Goal: Task Accomplishment & Management: Use online tool/utility

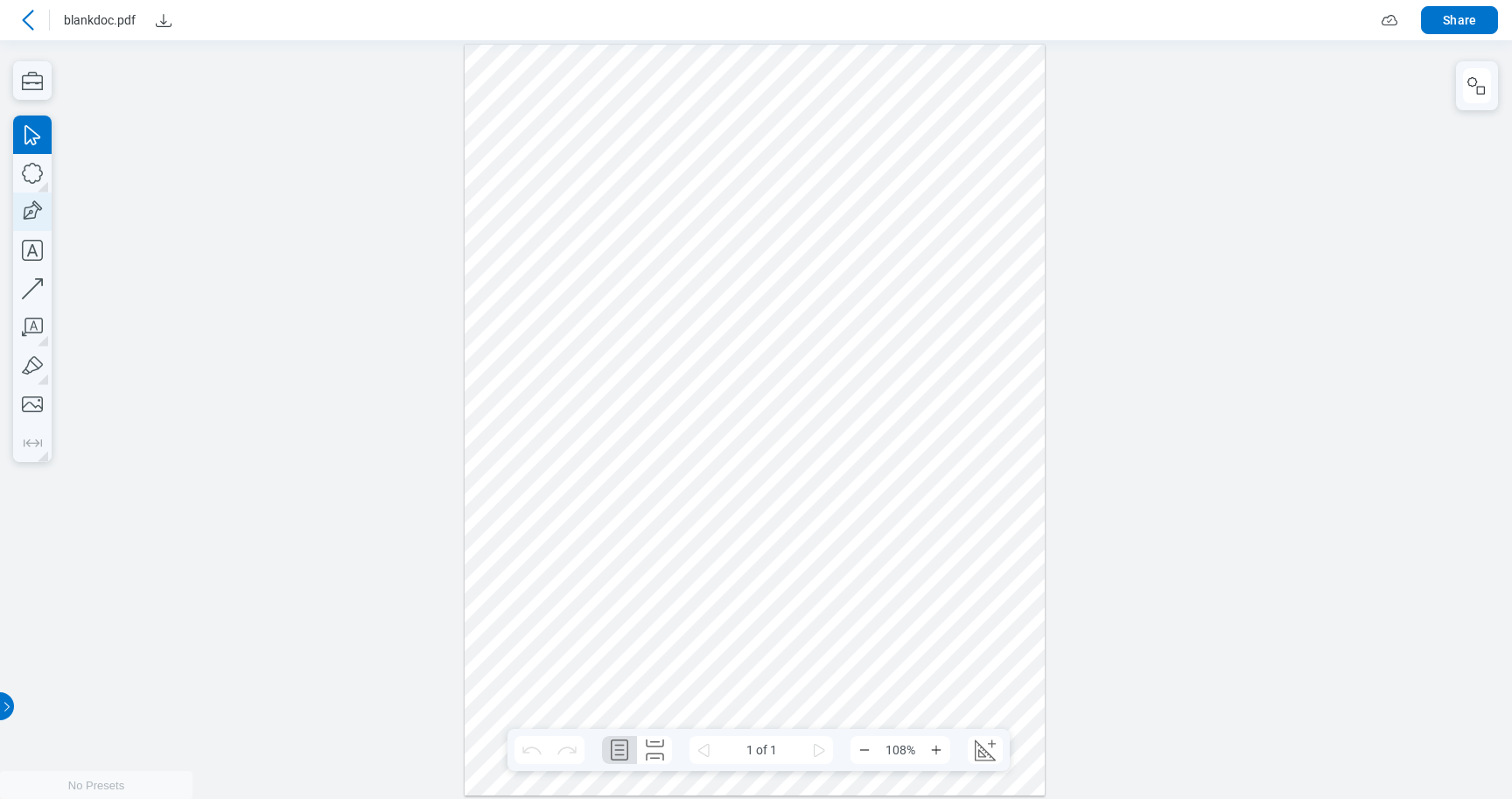
click at [41, 203] on icon "button" at bounding box center [32, 211] width 39 height 39
drag, startPoint x: 572, startPoint y: 380, endPoint x: 615, endPoint y: 409, distance: 51.9
click at [615, 410] on div at bounding box center [755, 418] width 580 height 750
click at [33, 249] on icon "button" at bounding box center [32, 250] width 39 height 39
drag, startPoint x: 592, startPoint y: 398, endPoint x: 633, endPoint y: 426, distance: 49.6
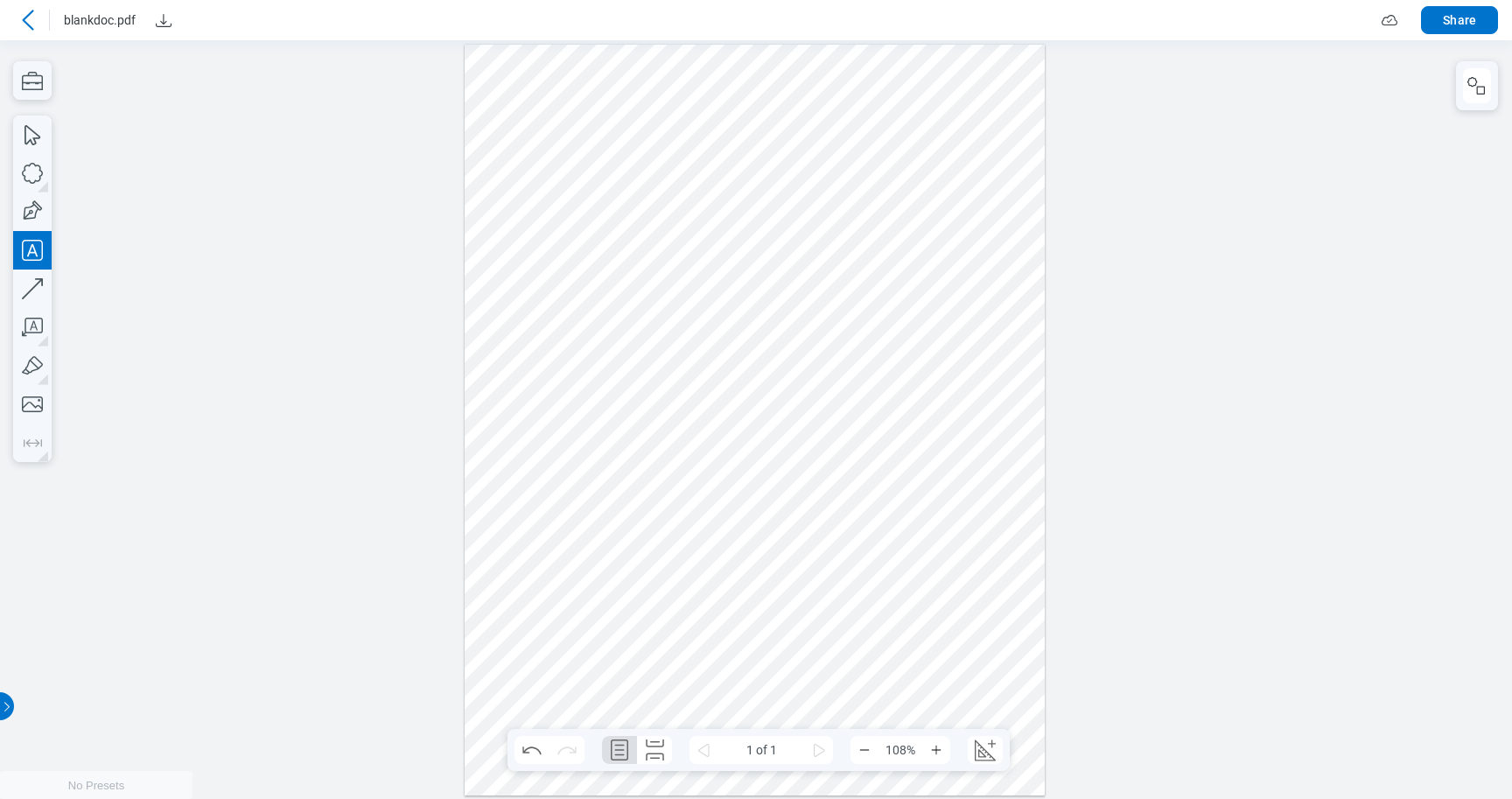
click at [633, 429] on div at bounding box center [755, 418] width 580 height 750
click at [652, 376] on div at bounding box center [755, 418] width 580 height 750
drag, startPoint x: 630, startPoint y: 369, endPoint x: 592, endPoint y: 416, distance: 60.4
click at [591, 417] on div at bounding box center [755, 418] width 580 height 750
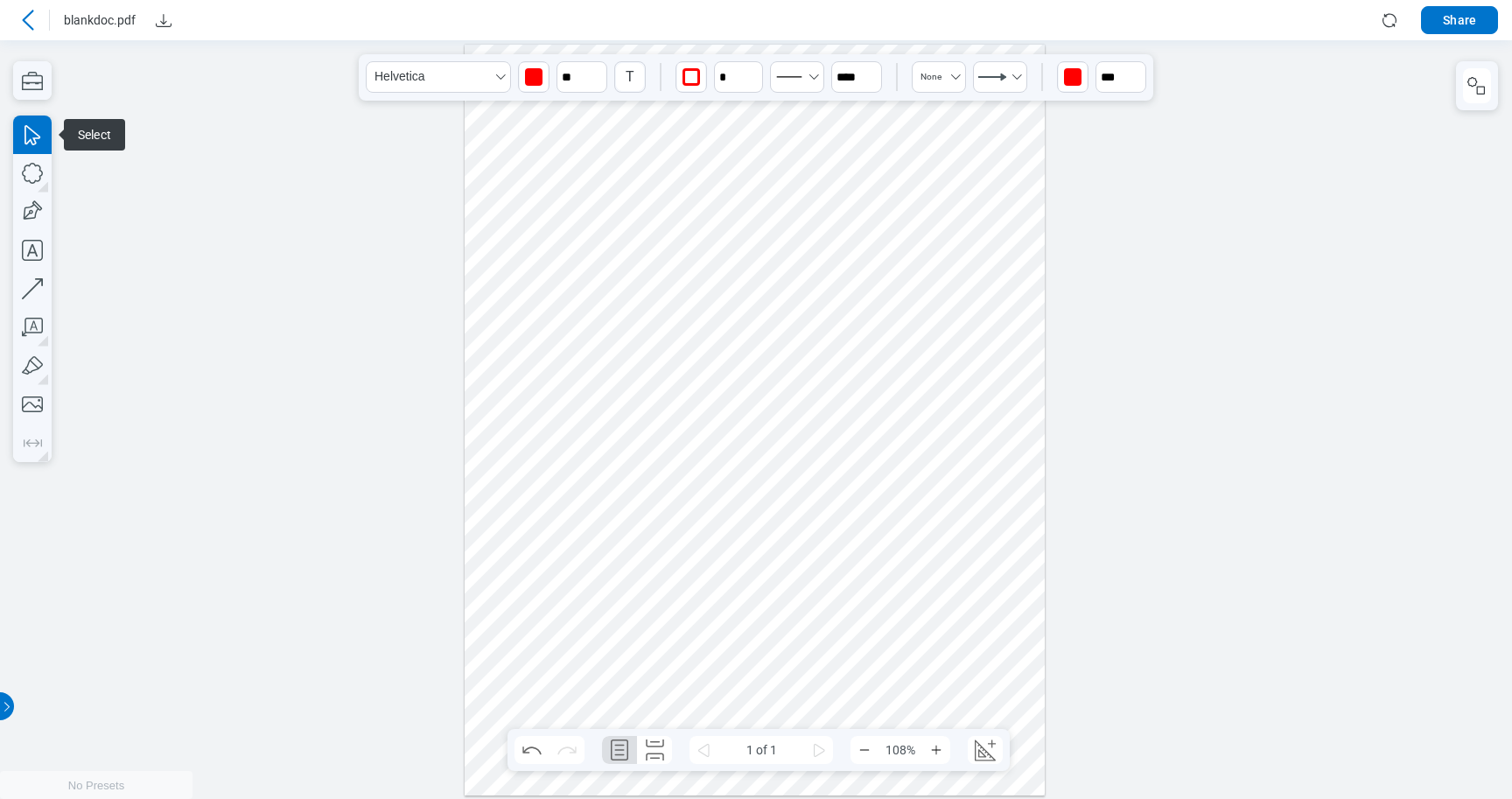
click at [592, 416] on div at bounding box center [755, 418] width 580 height 750
click at [606, 501] on div at bounding box center [755, 418] width 580 height 750
click at [593, 405] on div at bounding box center [755, 418] width 580 height 750
drag, startPoint x: 626, startPoint y: 454, endPoint x: 600, endPoint y: 398, distance: 61.7
click at [600, 397] on div at bounding box center [755, 418] width 580 height 750
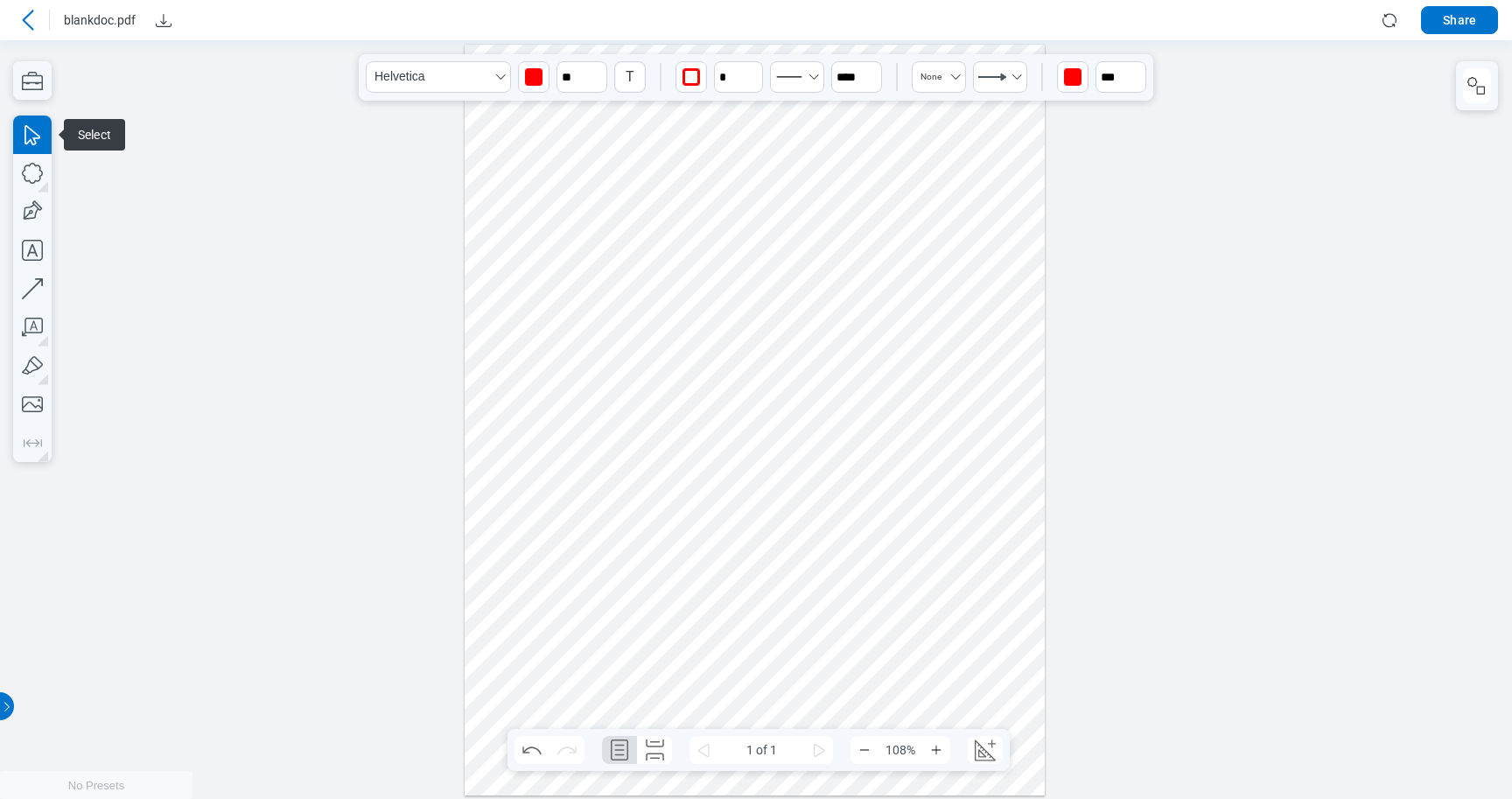
click at [613, 453] on div at bounding box center [755, 418] width 580 height 750
drag, startPoint x: 578, startPoint y: 418, endPoint x: 614, endPoint y: 403, distance: 39.0
click at [614, 403] on div at bounding box center [755, 418] width 580 height 750
click at [597, 393] on div at bounding box center [755, 418] width 580 height 750
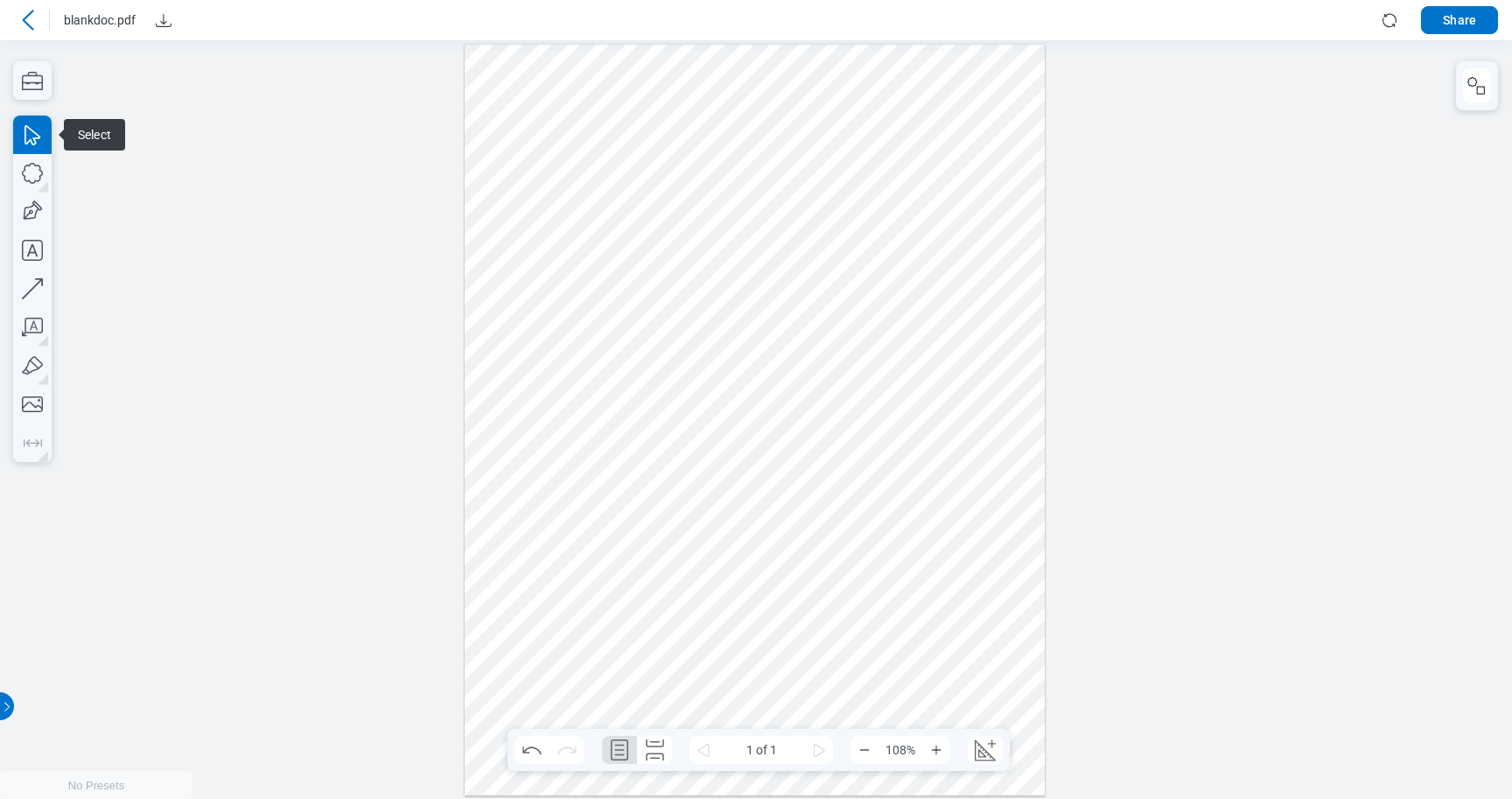
click at [595, 478] on div at bounding box center [755, 418] width 580 height 750
click at [583, 399] on div at bounding box center [755, 418] width 580 height 750
drag, startPoint x: 584, startPoint y: 389, endPoint x: 1007, endPoint y: 312, distance: 430.0
click at [1006, 312] on div at bounding box center [755, 418] width 580 height 750
click at [623, 409] on div at bounding box center [755, 418] width 580 height 750
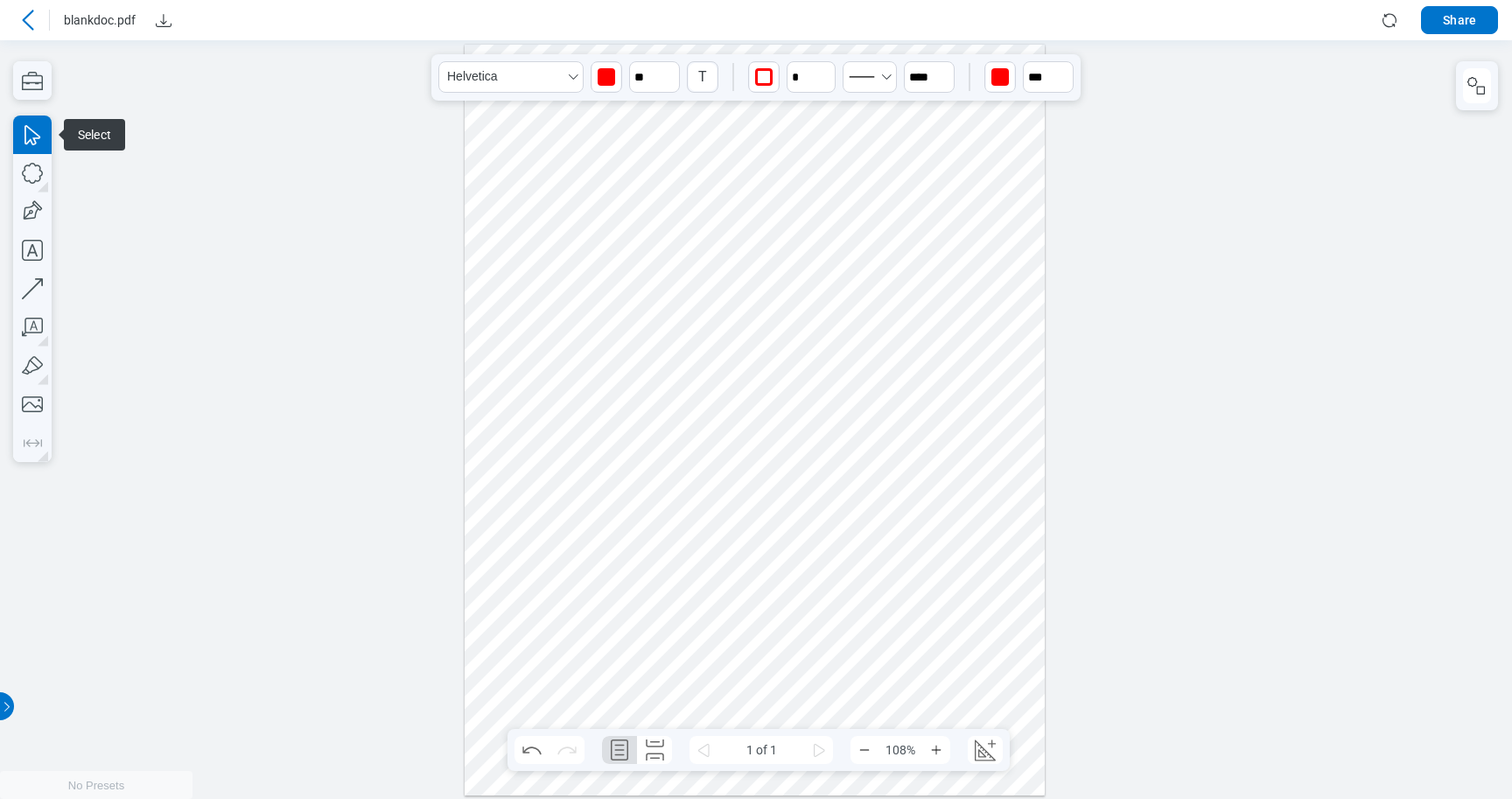
drag, startPoint x: 623, startPoint y: 409, endPoint x: 1031, endPoint y: 329, distance: 415.8
click at [1031, 330] on div at bounding box center [755, 418] width 580 height 750
click at [1009, 396] on div at bounding box center [755, 418] width 580 height 750
drag, startPoint x: 1015, startPoint y: 366, endPoint x: 1024, endPoint y: 291, distance: 75.5
click at [1024, 290] on div at bounding box center [755, 418] width 580 height 750
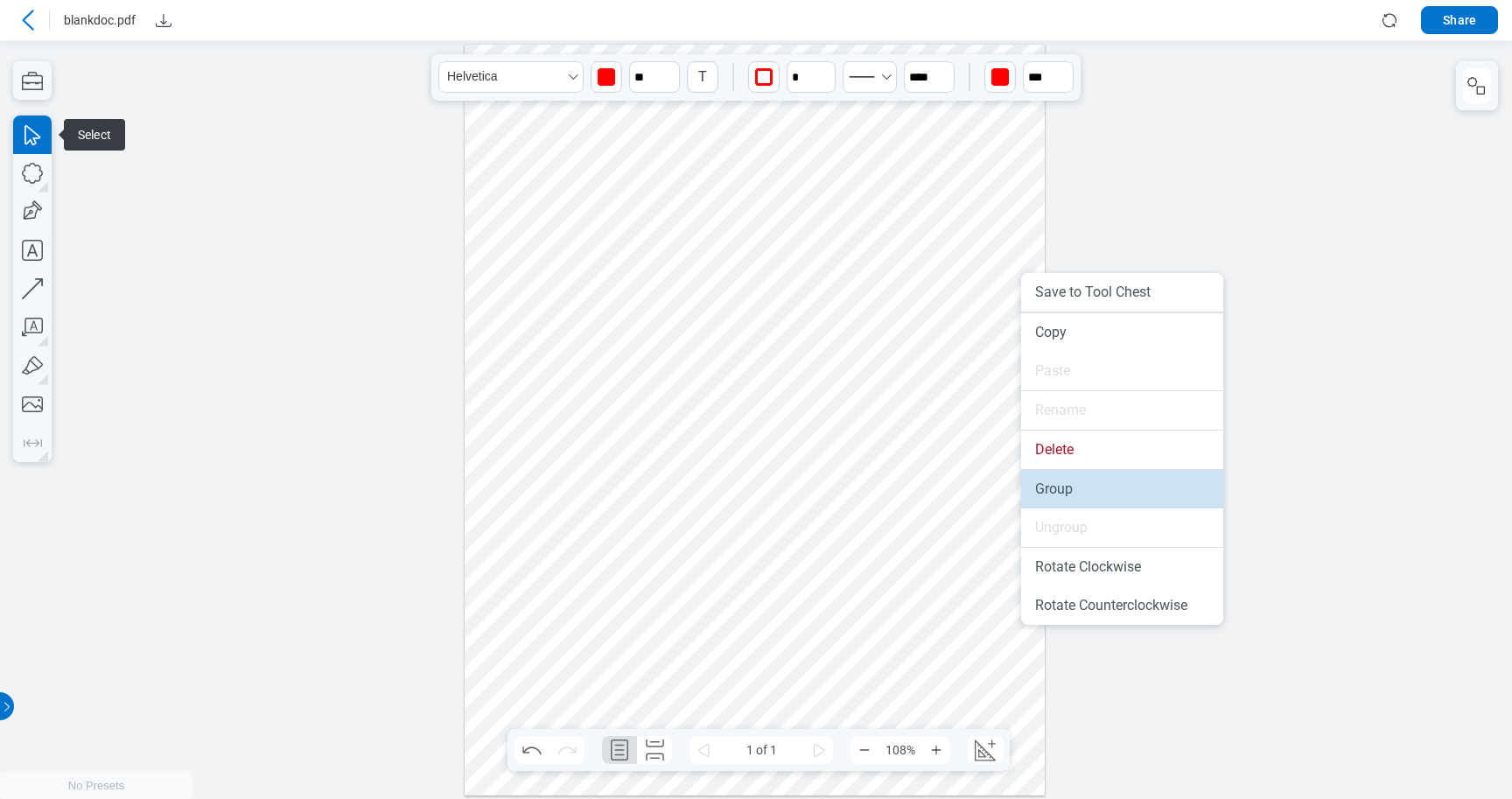
click at [1044, 496] on li "Group" at bounding box center [1122, 489] width 202 height 39
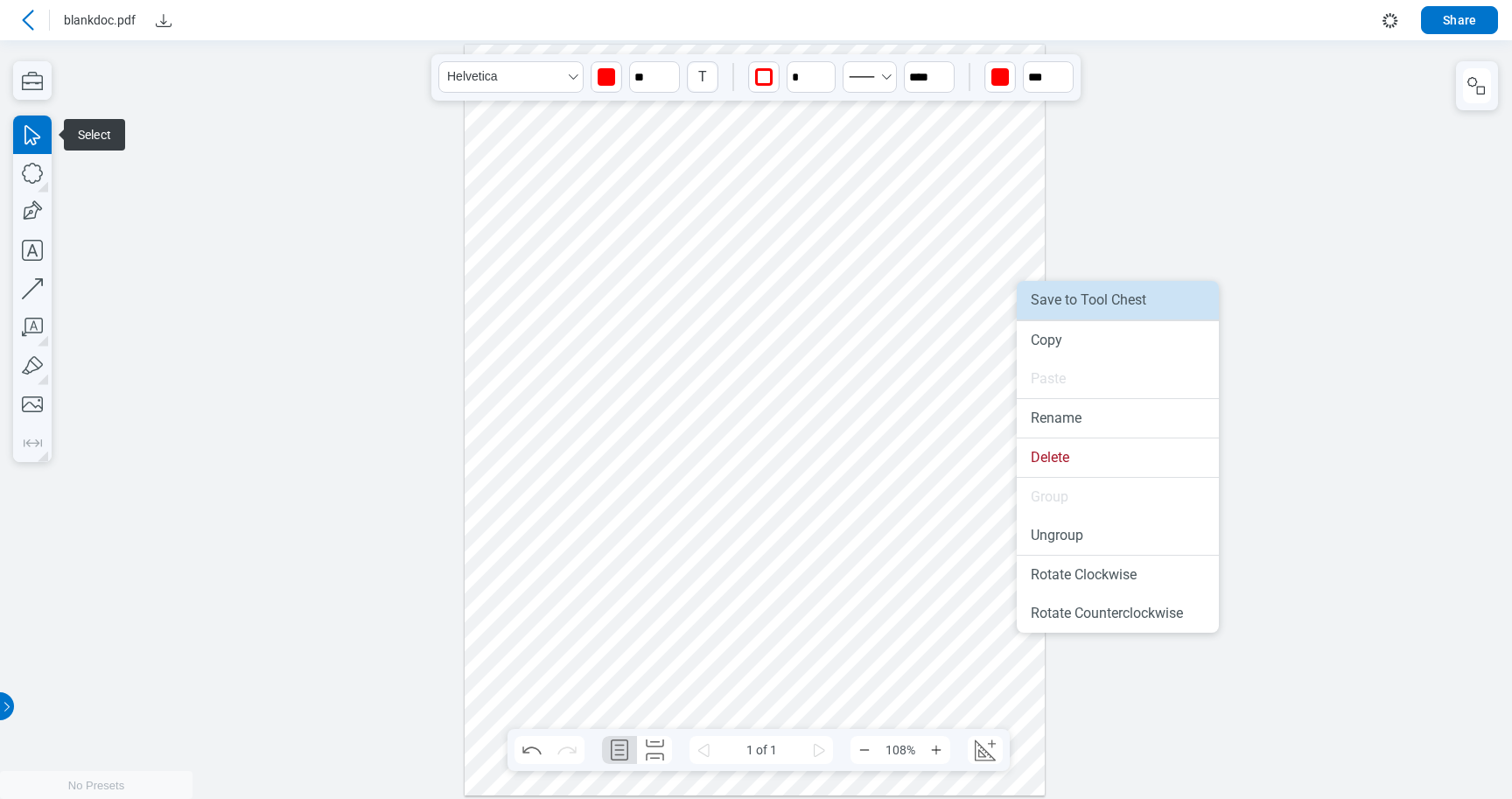
click at [1086, 302] on li "Save to Tool Chest" at bounding box center [1117, 299] width 202 height 39
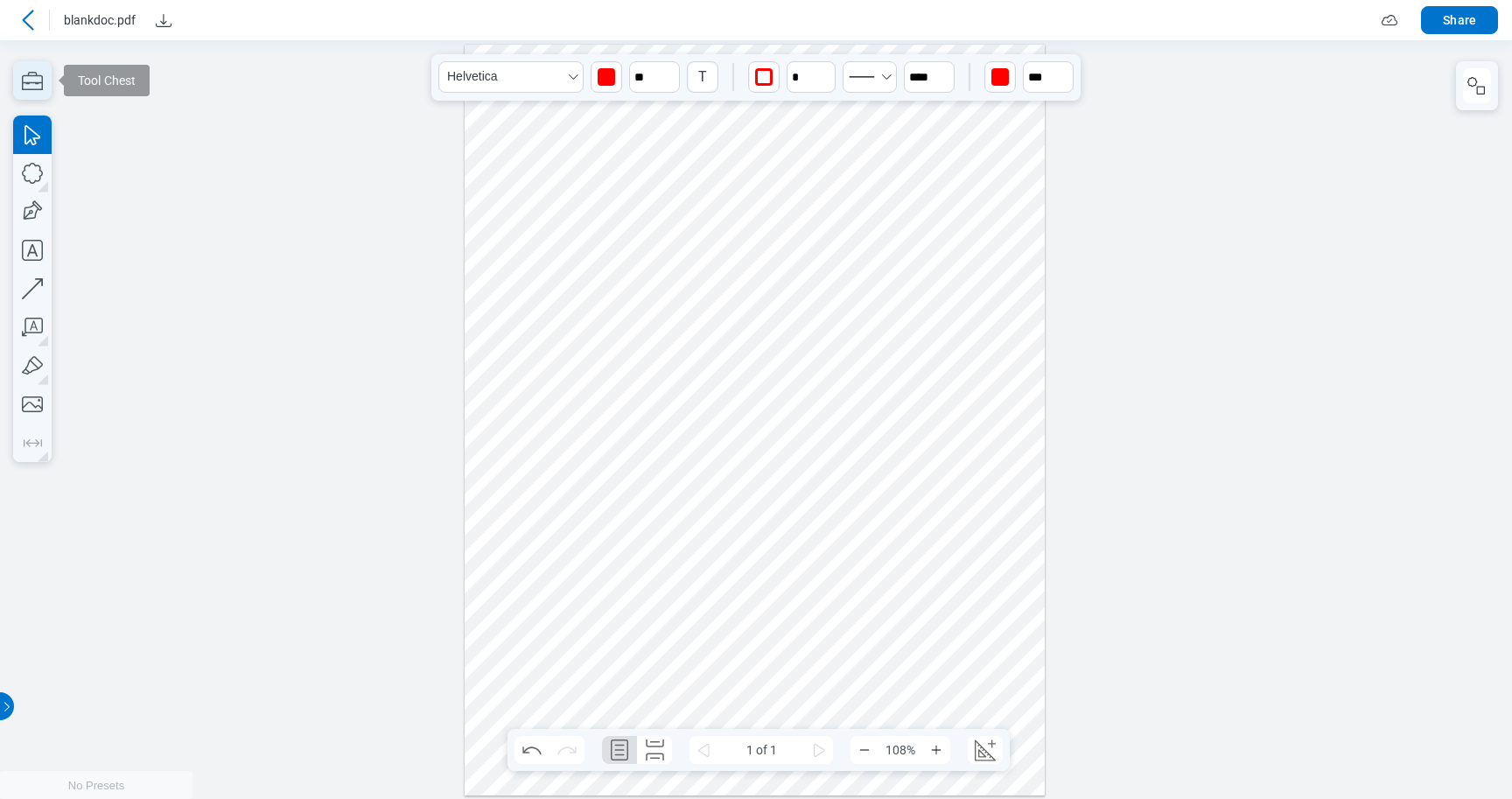
click at [37, 86] on icon "button" at bounding box center [32, 80] width 39 height 39
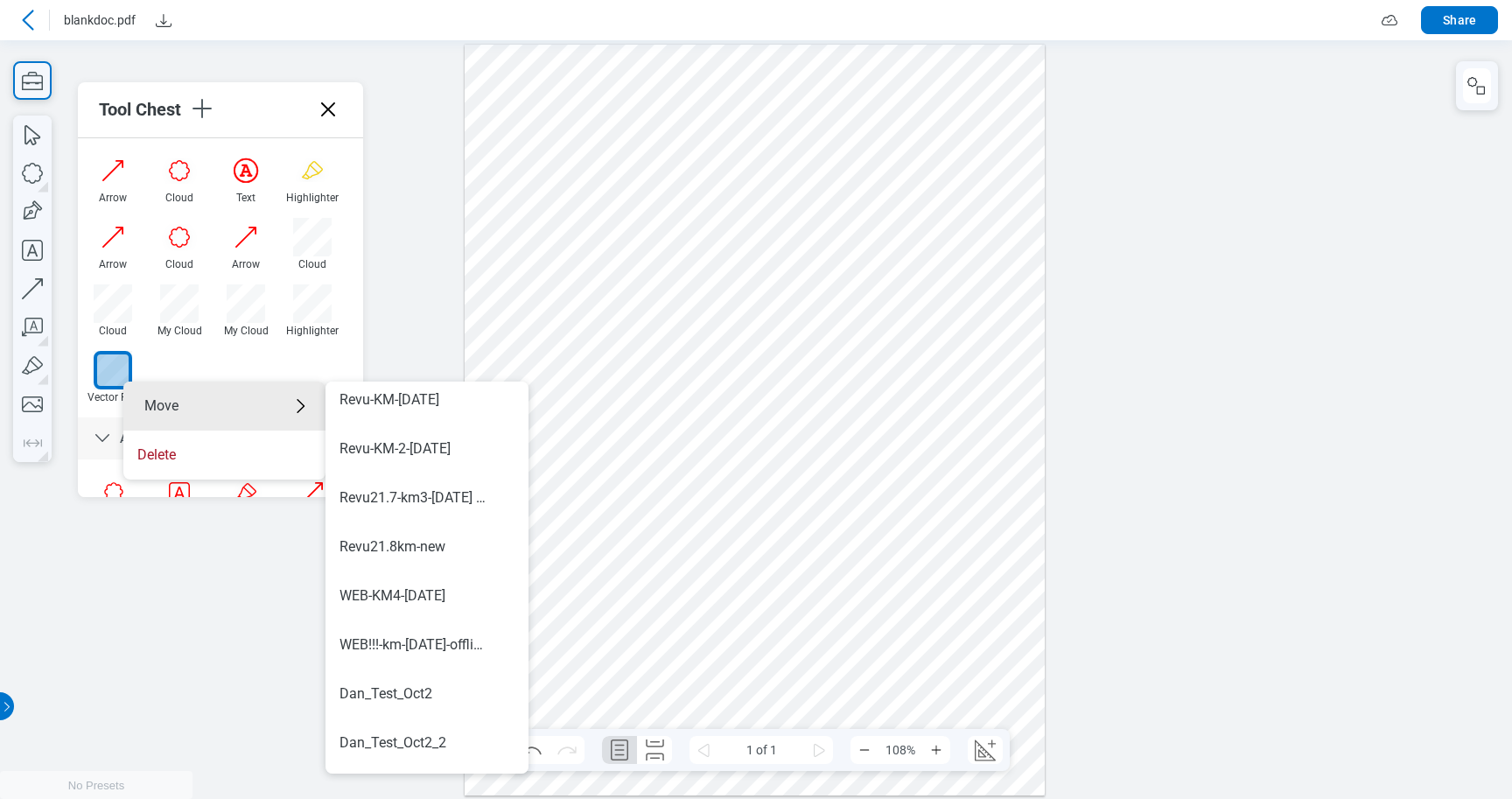
scroll to position [1078, 0]
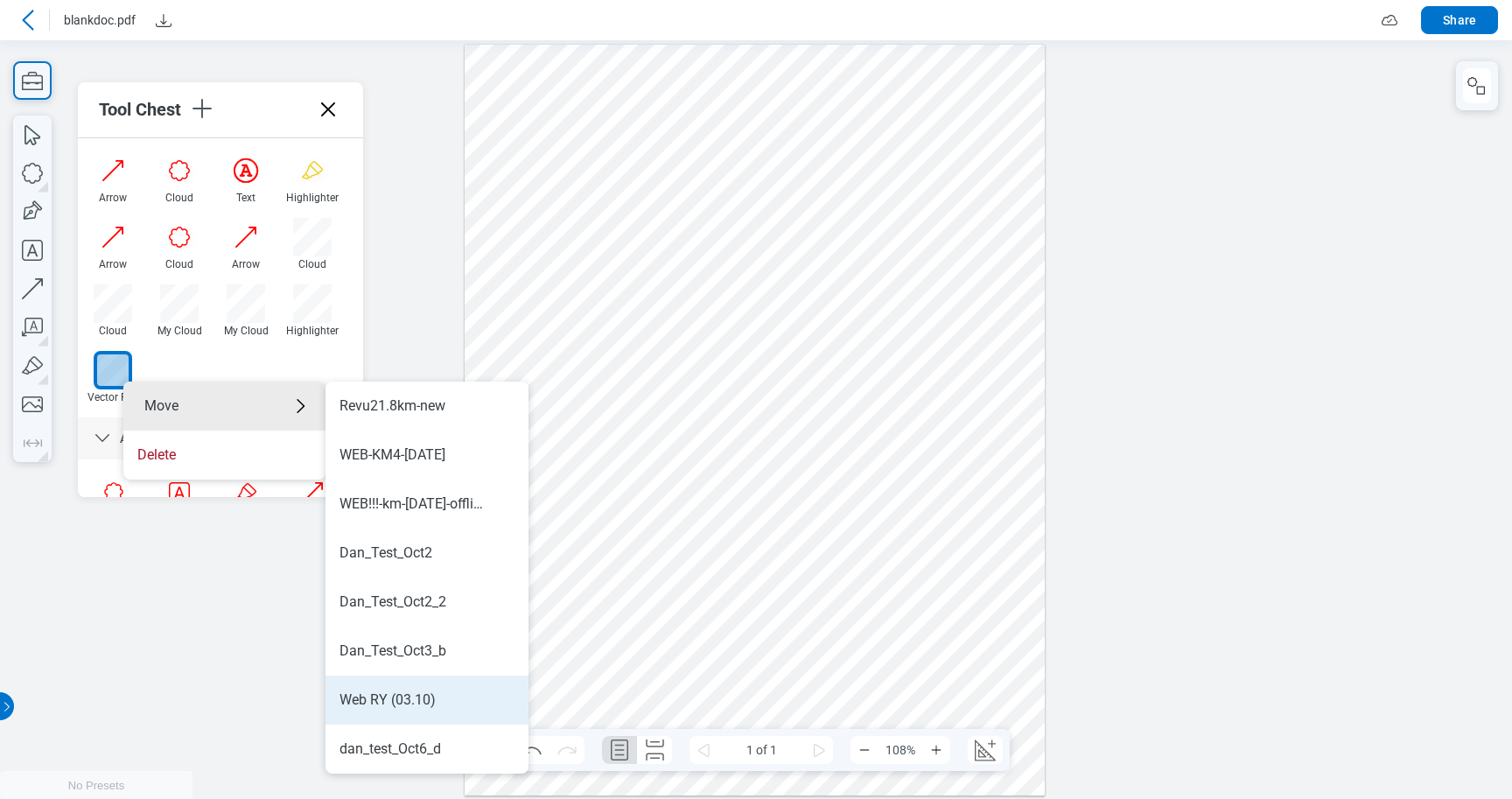
click at [384, 708] on div "Web RY (03.10)" at bounding box center [387, 699] width 96 height 19
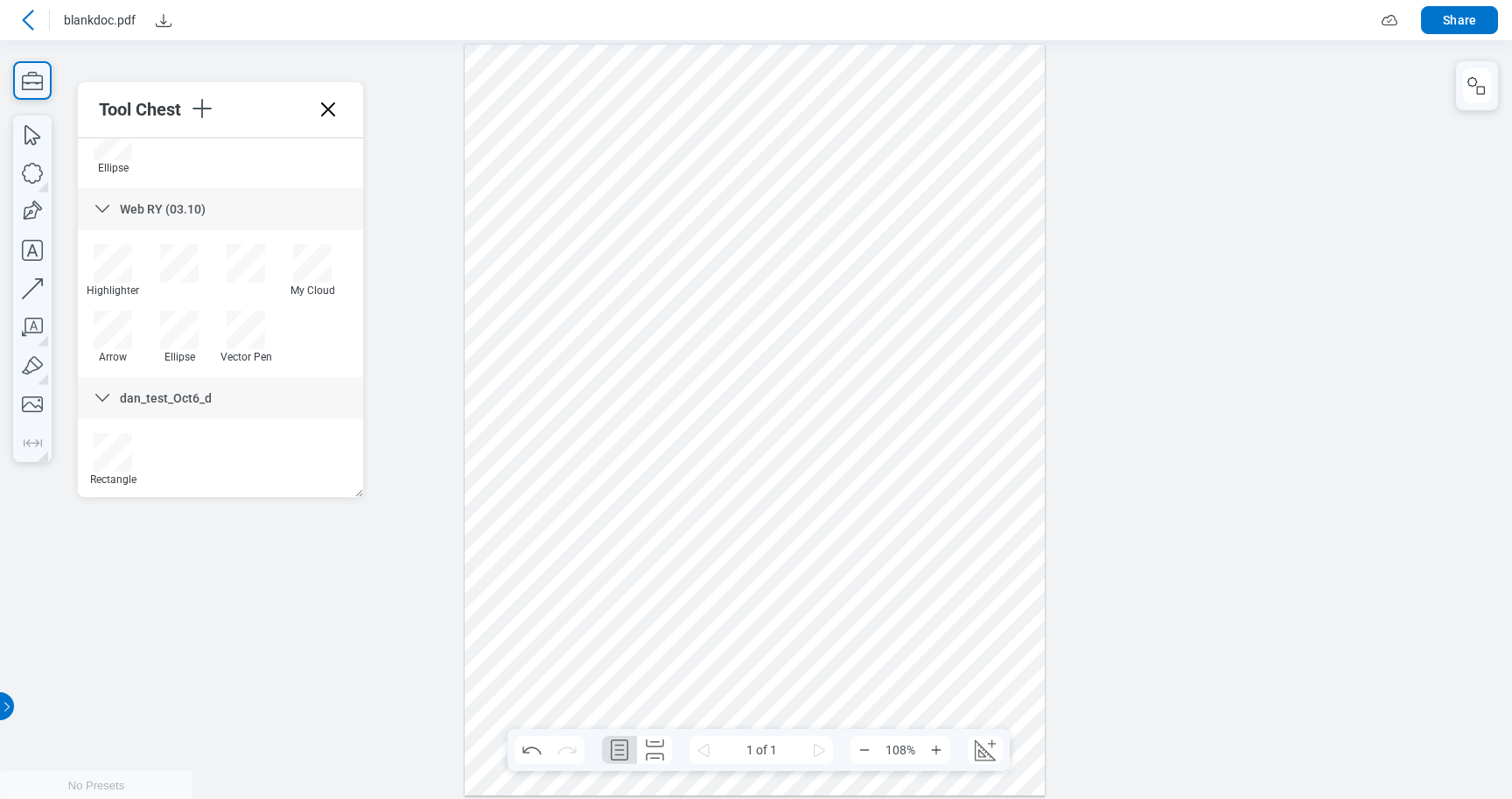
scroll to position [4400, 0]
click at [239, 327] on div at bounding box center [246, 327] width 39 height 39
click at [534, 612] on div at bounding box center [755, 418] width 580 height 750
